Goal: Contribute content: Add original content to the website for others to see

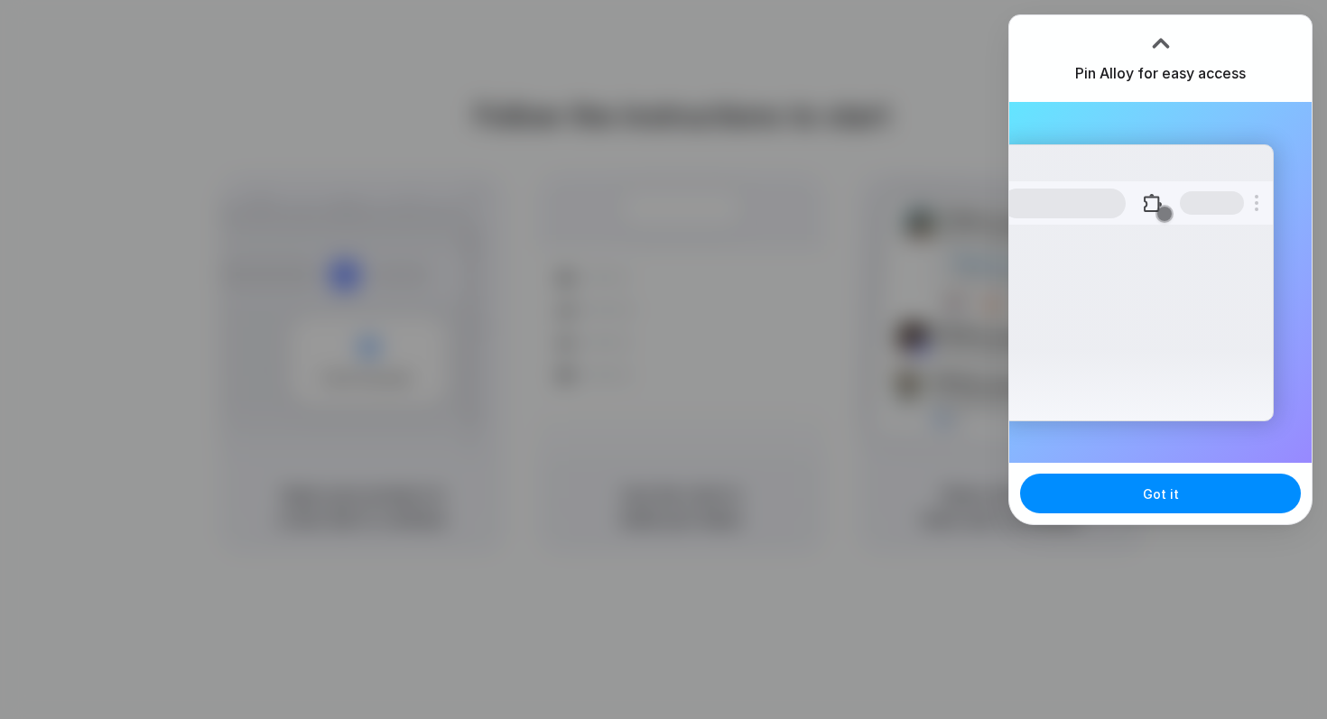
click at [931, 177] on div at bounding box center [663, 359] width 1327 height 719
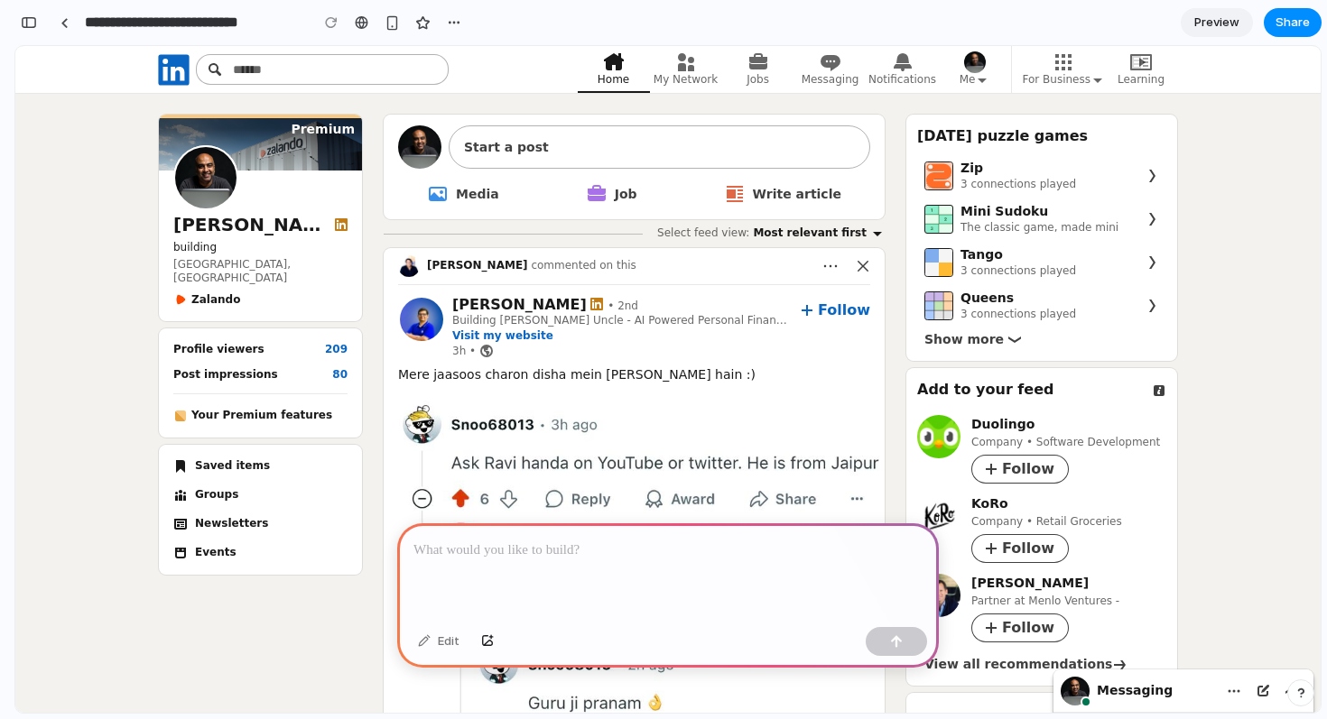
click at [583, 406] on img "Main Feed" at bounding box center [634, 696] width 501 height 610
click at [489, 551] on p at bounding box center [667, 551] width 509 height 22
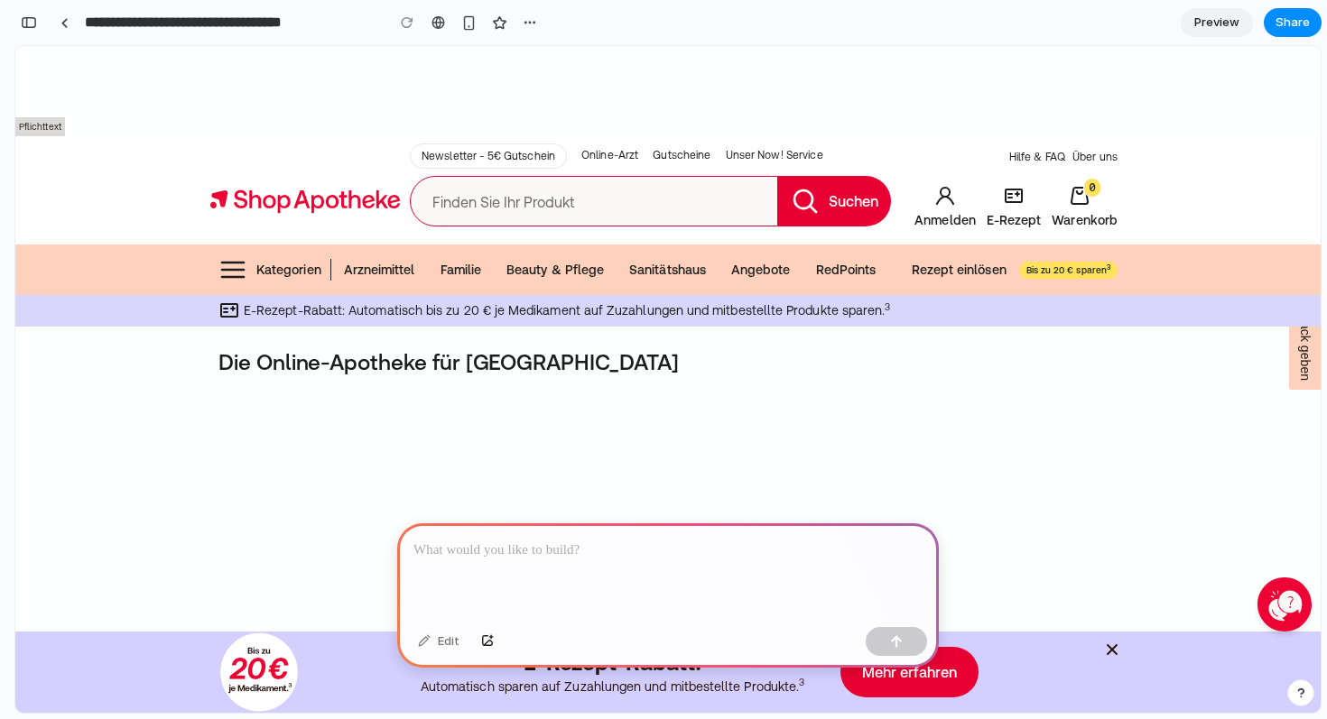
scroll to position [0, 16]
click at [633, 560] on p at bounding box center [667, 551] width 509 height 22
